Goal: Submit feedback/report problem

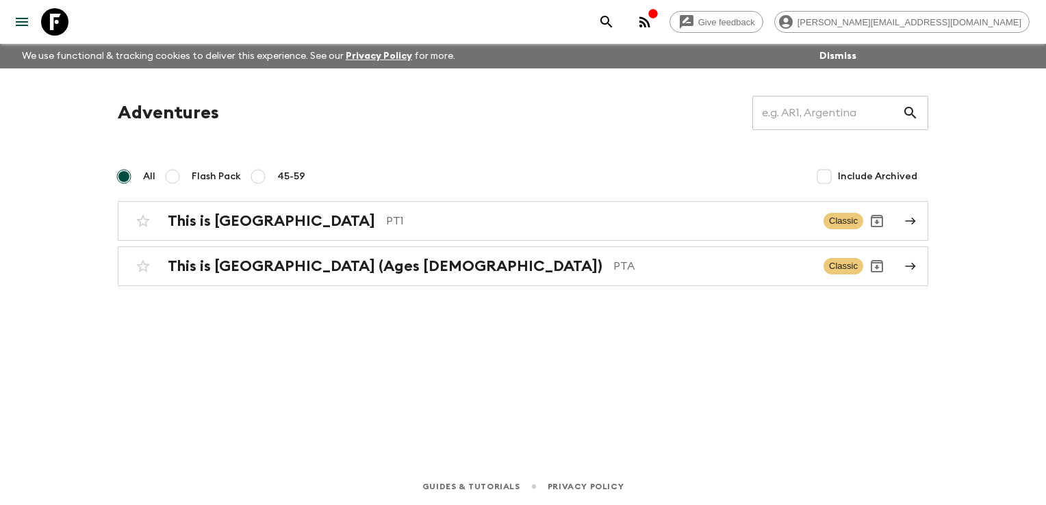
click at [653, 15] on icon "button" at bounding box center [644, 22] width 16 height 16
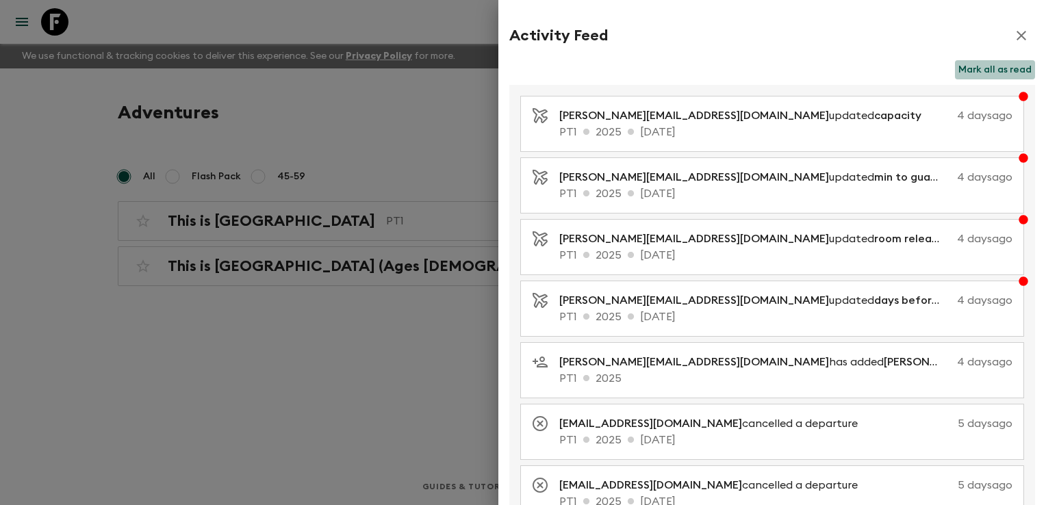
click at [987, 71] on button "Mark all as read" at bounding box center [995, 69] width 80 height 19
click at [405, 223] on div at bounding box center [523, 252] width 1046 height 505
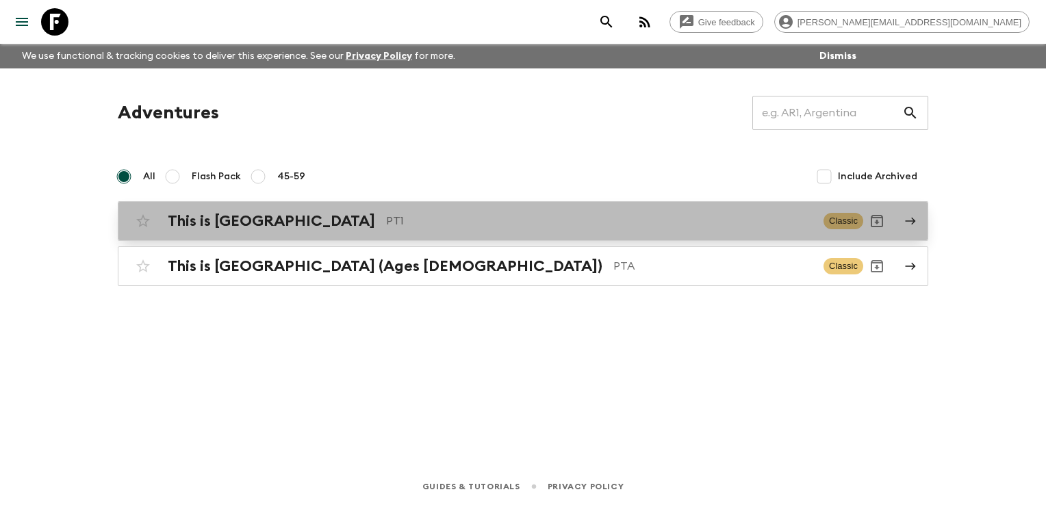
click at [266, 224] on h2 "This is [GEOGRAPHIC_DATA]" at bounding box center [271, 221] width 207 height 18
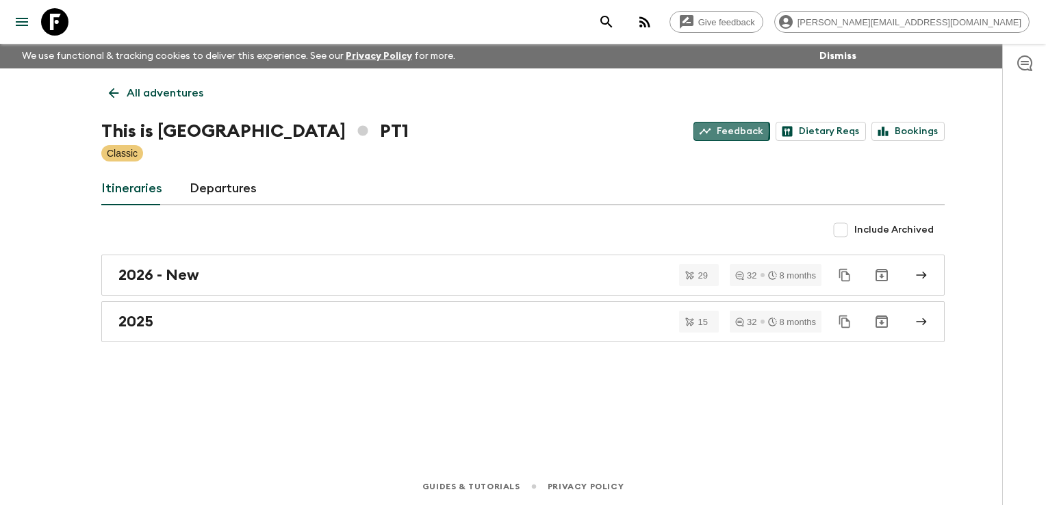
click at [711, 131] on icon at bounding box center [705, 131] width 12 height 12
